Goal: Information Seeking & Learning: Learn about a topic

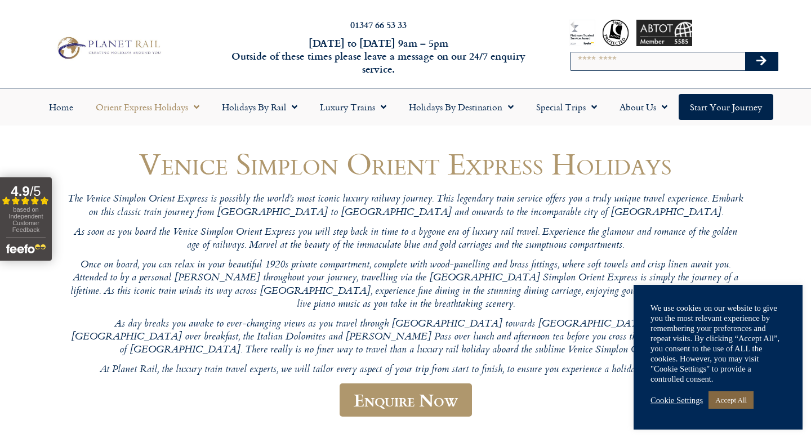
click at [748, 400] on link "Accept All" at bounding box center [730, 399] width 45 height 17
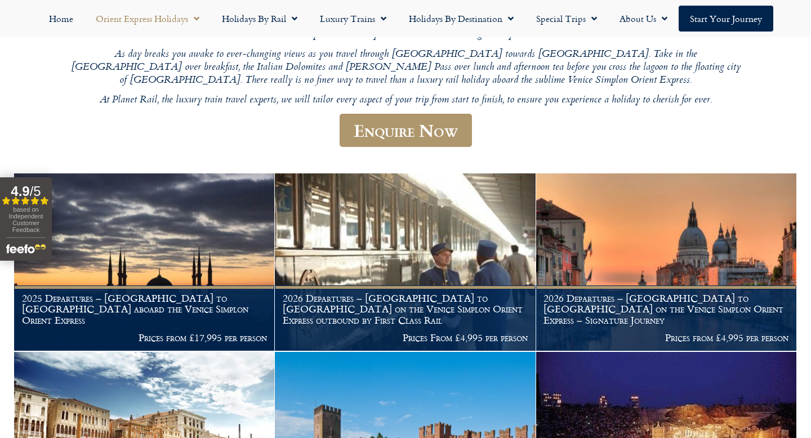
scroll to position [266, 0]
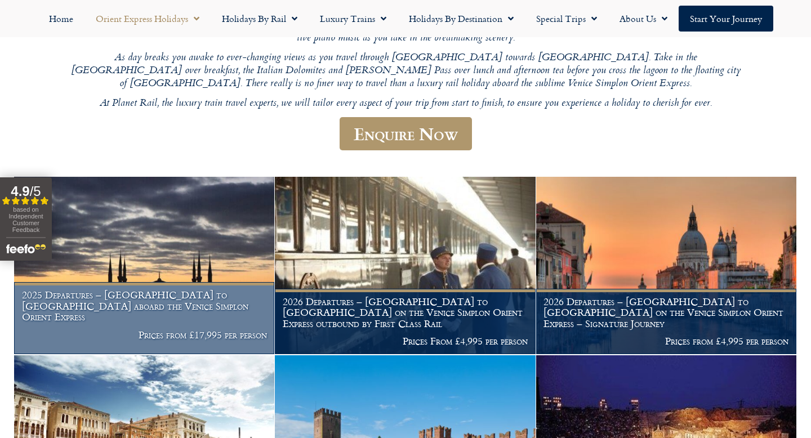
click at [123, 296] on h1 "2025 Departures – Istanbul to Paris aboard the Venice Simplon Orient Express" at bounding box center [144, 305] width 245 height 33
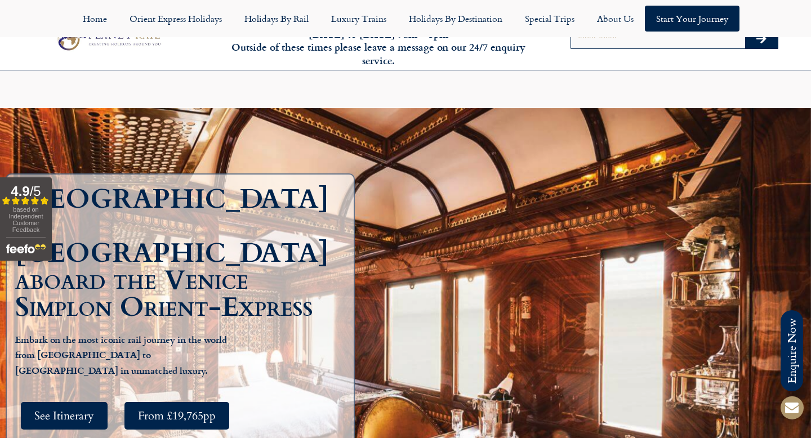
scroll to position [81, 0]
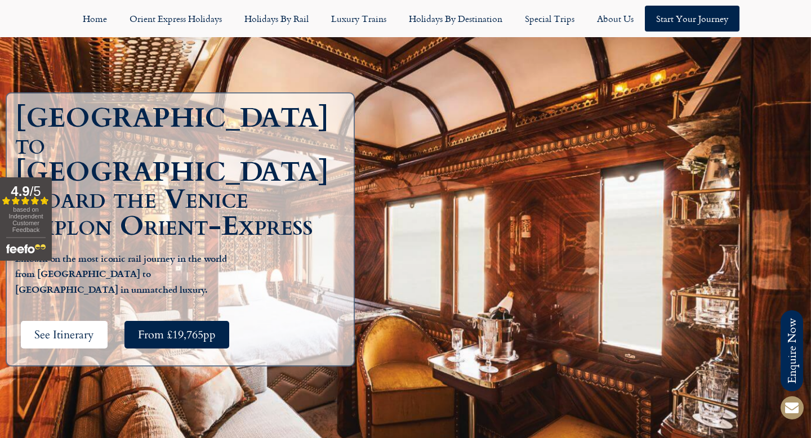
click at [57, 328] on span "See Itinerary" at bounding box center [64, 335] width 60 height 14
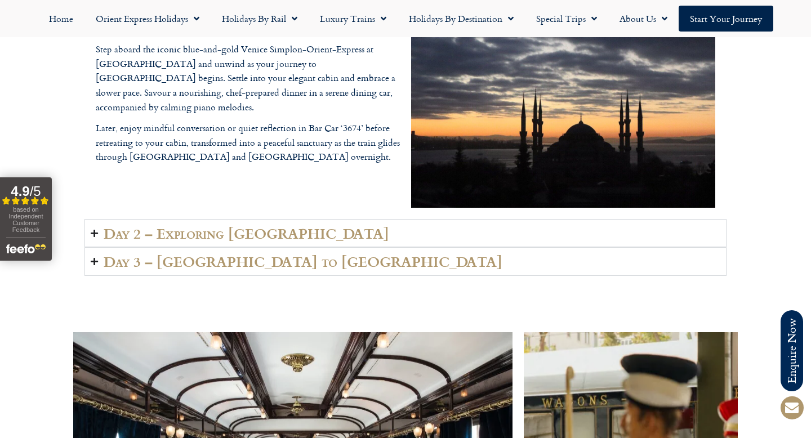
scroll to position [1706, 0]
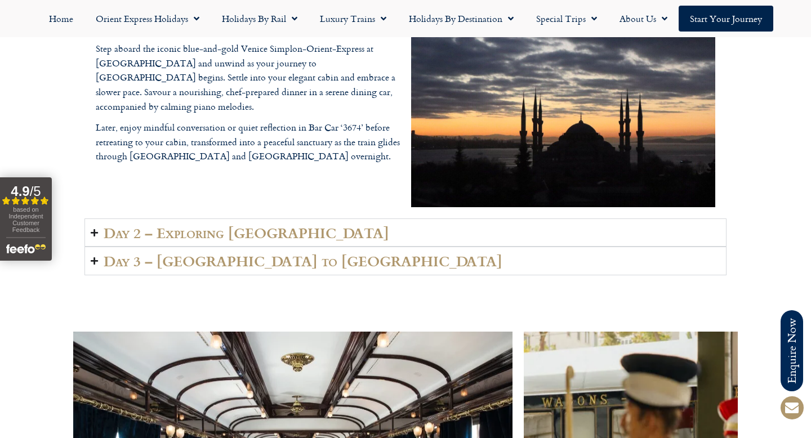
click at [220, 234] on h2 "Day 2 – Exploring [GEOGRAPHIC_DATA]" at bounding box center [246, 233] width 285 height 16
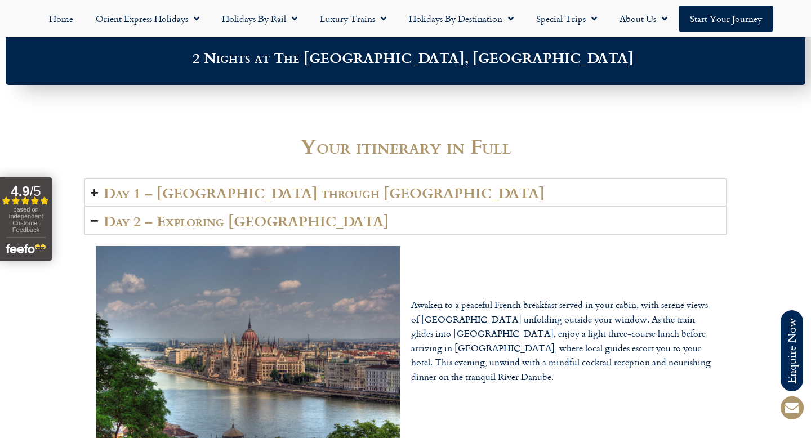
scroll to position [984, 0]
